Goal: Register for event/course

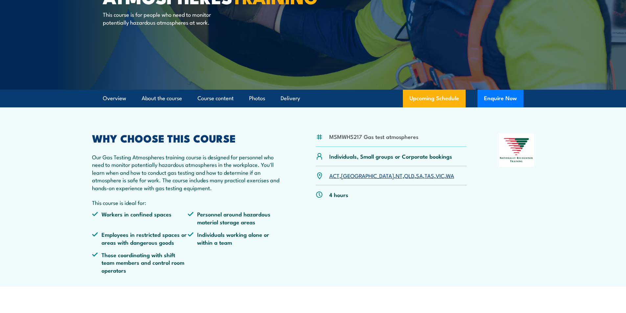
scroll to position [99, 0]
click at [416, 177] on link "SA" at bounding box center [419, 175] width 7 height 8
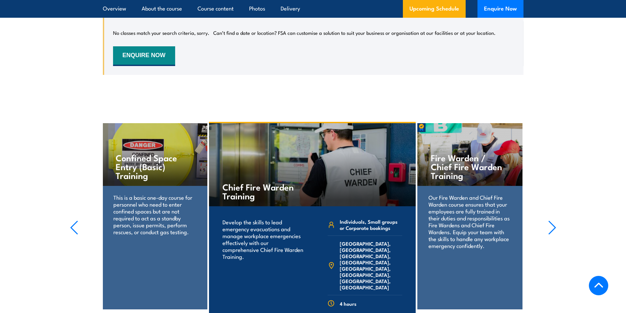
scroll to position [990, 0]
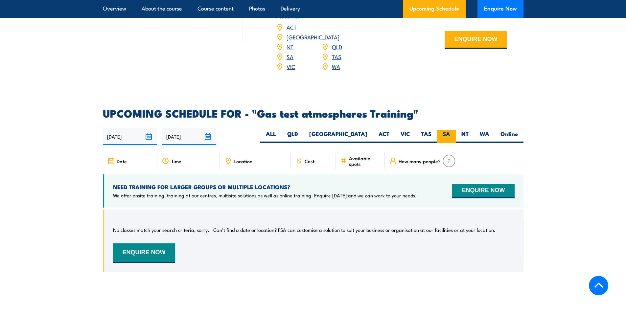
click at [442, 130] on label "SA" at bounding box center [446, 136] width 19 height 13
click at [450, 130] on input "SA" at bounding box center [452, 132] width 4 height 4
click at [477, 184] on button "ENQUIRE NOW" at bounding box center [483, 191] width 62 height 14
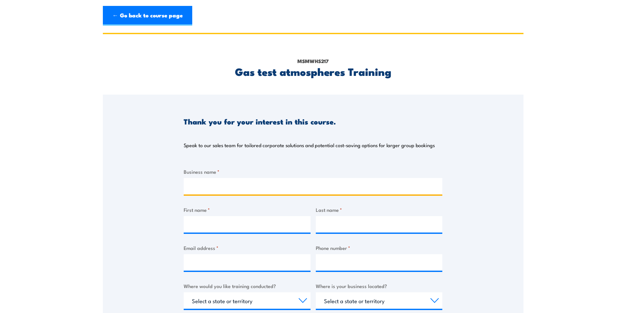
click at [280, 181] on input "Business name *" at bounding box center [313, 186] width 259 height 16
type input "Energy Logistix"
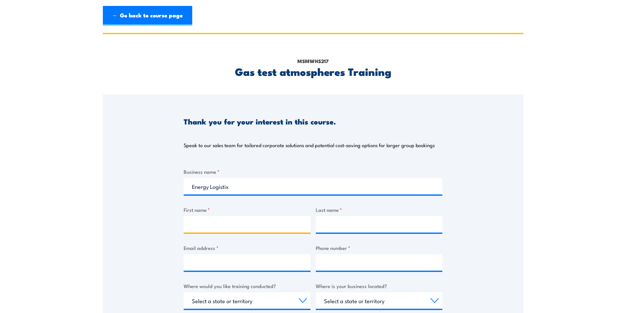
click at [237, 227] on input "First name *" at bounding box center [247, 224] width 127 height 16
type input "Grant"
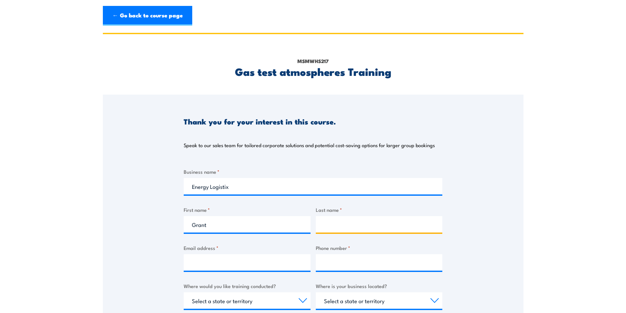
type input "[PERSON_NAME]"
type input "[PERSON_NAME][EMAIL_ADDRESS][DOMAIN_NAME]"
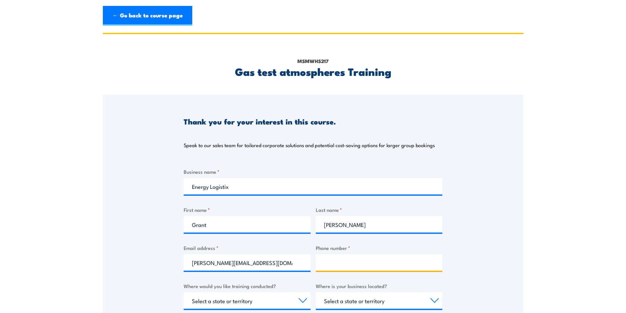
type input "0408842378"
select select "SA"
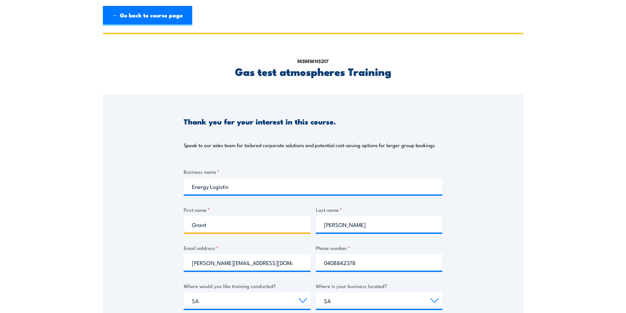
drag, startPoint x: 247, startPoint y: 220, endPoint x: 168, endPoint y: 226, distance: 79.7
click at [168, 226] on div "Thank you for your interest in this course. Speak to our sales team for tailore…" at bounding box center [313, 259] width 420 height 328
type input "[PERSON_NAME]"
click at [239, 266] on input "[PERSON_NAME][EMAIL_ADDRESS][DOMAIN_NAME]" at bounding box center [247, 262] width 127 height 16
drag, startPoint x: 259, startPoint y: 264, endPoint x: 190, endPoint y: 264, distance: 69.0
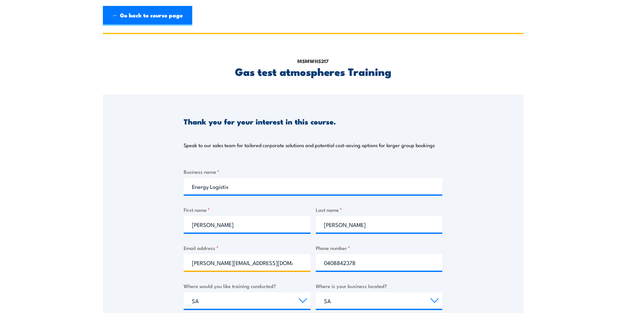
click at [190, 264] on input "[PERSON_NAME][EMAIL_ADDRESS][DOMAIN_NAME]" at bounding box center [247, 262] width 127 height 16
type input "[EMAIL_ADDRESS][DOMAIN_NAME]"
drag, startPoint x: 384, startPoint y: 266, endPoint x: 291, endPoint y: 260, distance: 93.5
click at [291, 260] on div "Business name * Energy Logistix First name * [PERSON_NAME] Last name * [PERSON_…" at bounding box center [313, 291] width 259 height 247
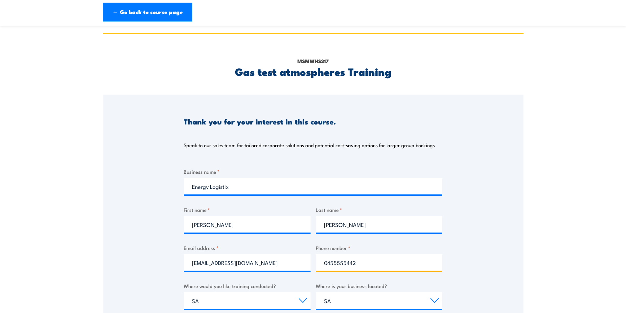
scroll to position [99, 0]
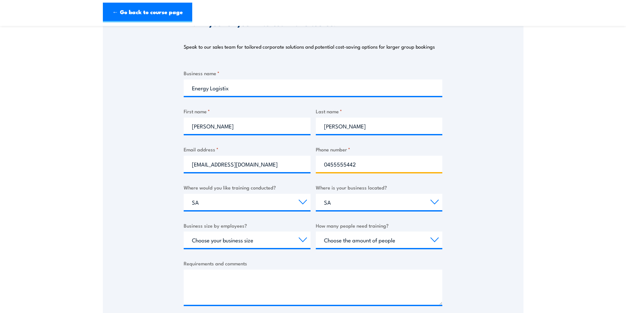
type input "0455555442"
click at [264, 240] on select "Choose your business size 1 to 19 20 to 199 200+" at bounding box center [247, 240] width 127 height 16
select select "1 to 19"
click at [184, 232] on select "Choose your business size 1 to 19 20 to 199 200+" at bounding box center [247, 240] width 127 height 16
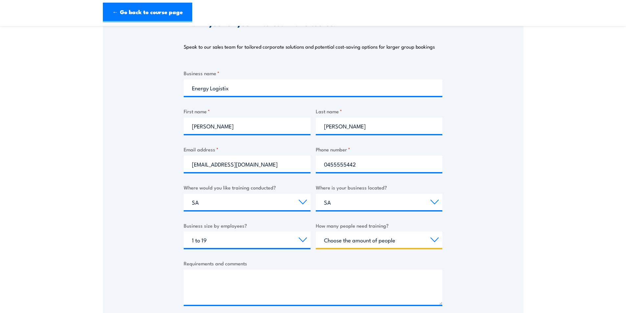
click at [331, 243] on select "Choose the amount of people 1 to 4 5 to 19 20+" at bounding box center [379, 240] width 127 height 16
select select "5 to 19"
click at [316, 232] on select "Choose the amount of people 1 to 4 5 to 19 20+" at bounding box center [379, 240] width 127 height 16
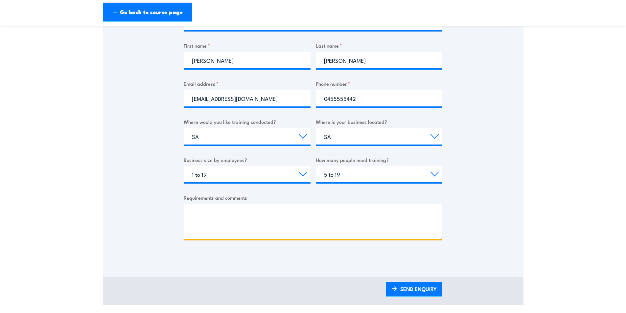
click at [239, 216] on textarea "Requirements and comments" at bounding box center [313, 221] width 259 height 35
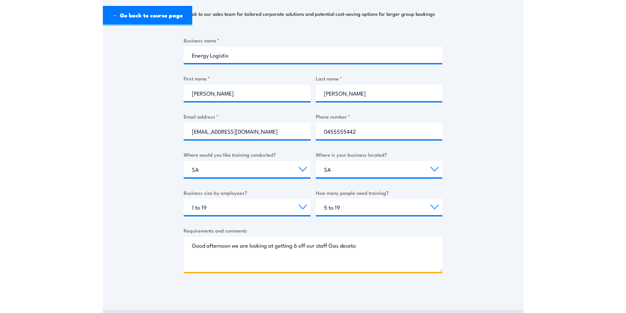
scroll to position [0, 0]
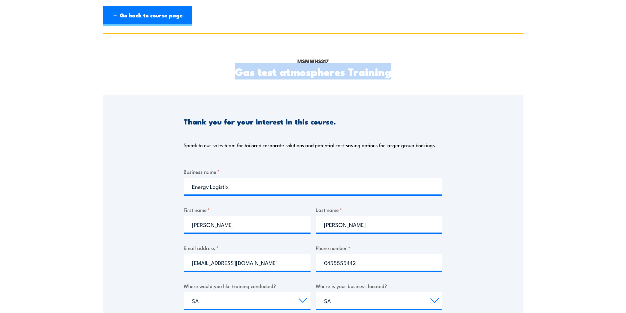
drag, startPoint x: 393, startPoint y: 73, endPoint x: 235, endPoint y: 76, distance: 158.0
click at [235, 76] on h2 "Gas test atmospheres Training" at bounding box center [313, 71] width 259 height 9
copy h2 "Gas test atmospheres Training"
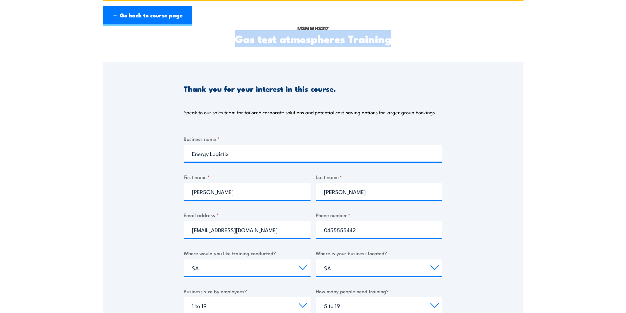
scroll to position [164, 0]
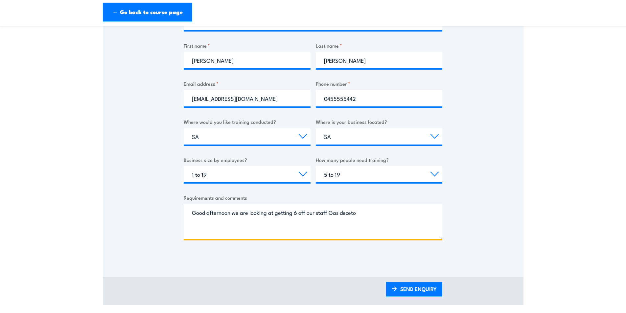
drag, startPoint x: 361, startPoint y: 215, endPoint x: 341, endPoint y: 214, distance: 19.8
click at [341, 214] on textarea "Good afternoon we are looking at getting 6 off our staff Gas deceto" at bounding box center [313, 221] width 259 height 35
paste textarea "Gas test atmospheres Training"
drag, startPoint x: 340, startPoint y: 214, endPoint x: 329, endPoint y: 214, distance: 10.2
click at [329, 214] on textarea "Good afternoon we are looking at getting 6 off our staff Gas Gas test atmospher…" at bounding box center [313, 221] width 259 height 35
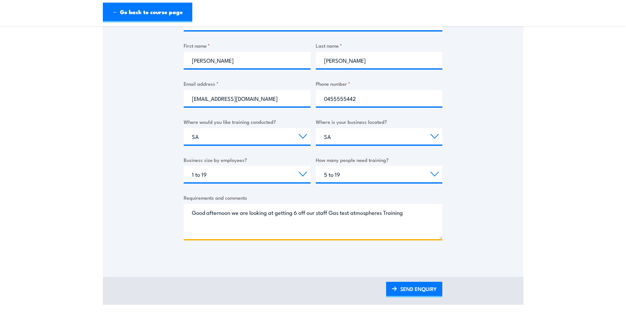
click at [413, 215] on textarea "Good afternoon we are looking at getting 6 off our staff Gas test atmospheres T…" at bounding box center [313, 221] width 259 height 35
click at [195, 227] on textarea "Good afternoon we are looking at getting 6 off our staff Gas test atmospheres T…" at bounding box center [313, 221] width 259 height 35
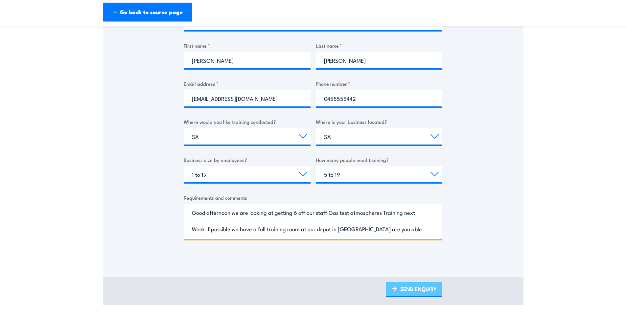
type textarea "Good afternoon we are looking at getting 6 off our staff Gas test atmospheres T…"
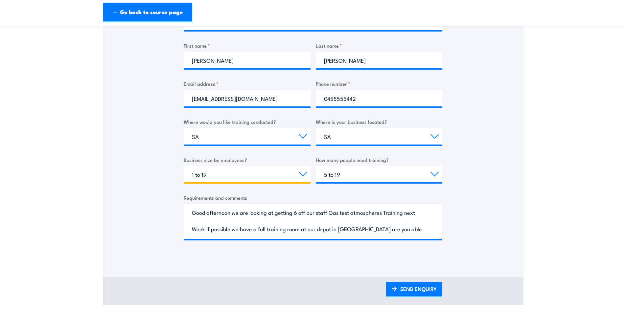
click at [304, 173] on select "Choose your business size 1 to 19 20 to 199 200+" at bounding box center [247, 174] width 127 height 16
select select "20 to 199"
click at [184, 166] on select "Choose your business size 1 to 19 20 to 199 200+" at bounding box center [247, 174] width 127 height 16
click at [423, 287] on link "SEND ENQUIRY" at bounding box center [414, 289] width 56 height 15
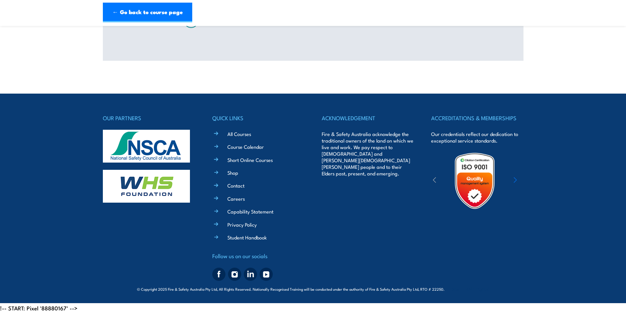
scroll to position [0, 0]
